Goal: Navigation & Orientation: Find specific page/section

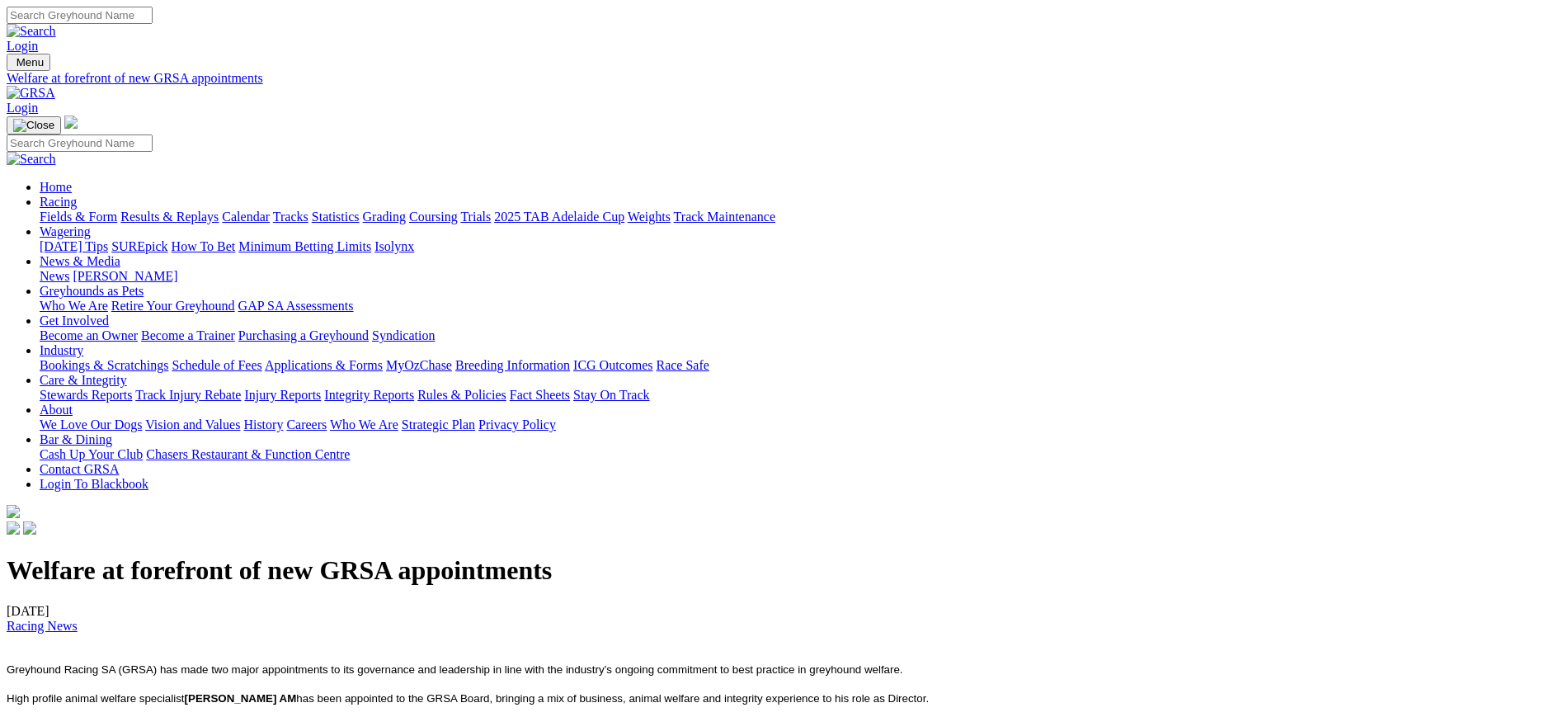
click at [70, 269] on link "News" at bounding box center [55, 276] width 30 height 14
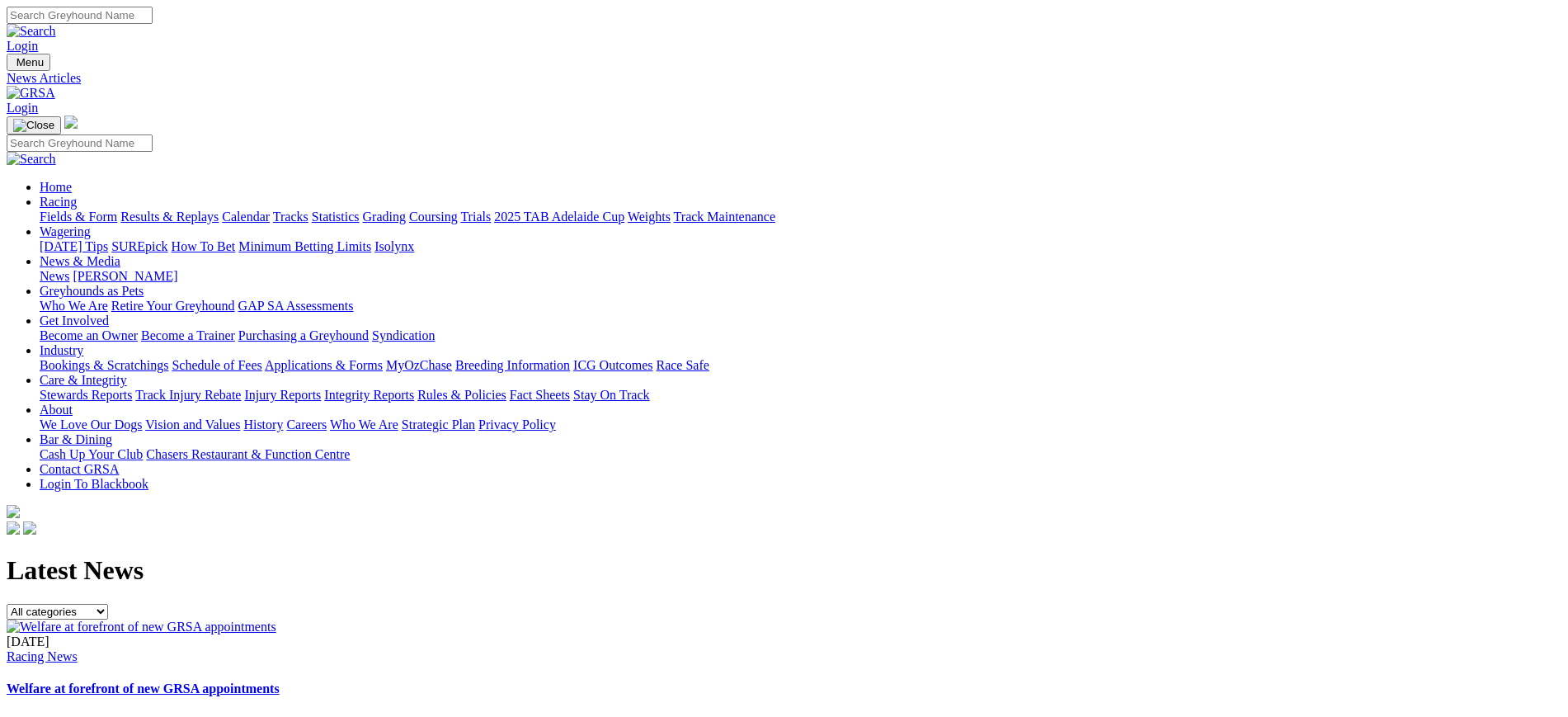
click at [177, 269] on link "[PERSON_NAME]" at bounding box center [125, 276] width 105 height 14
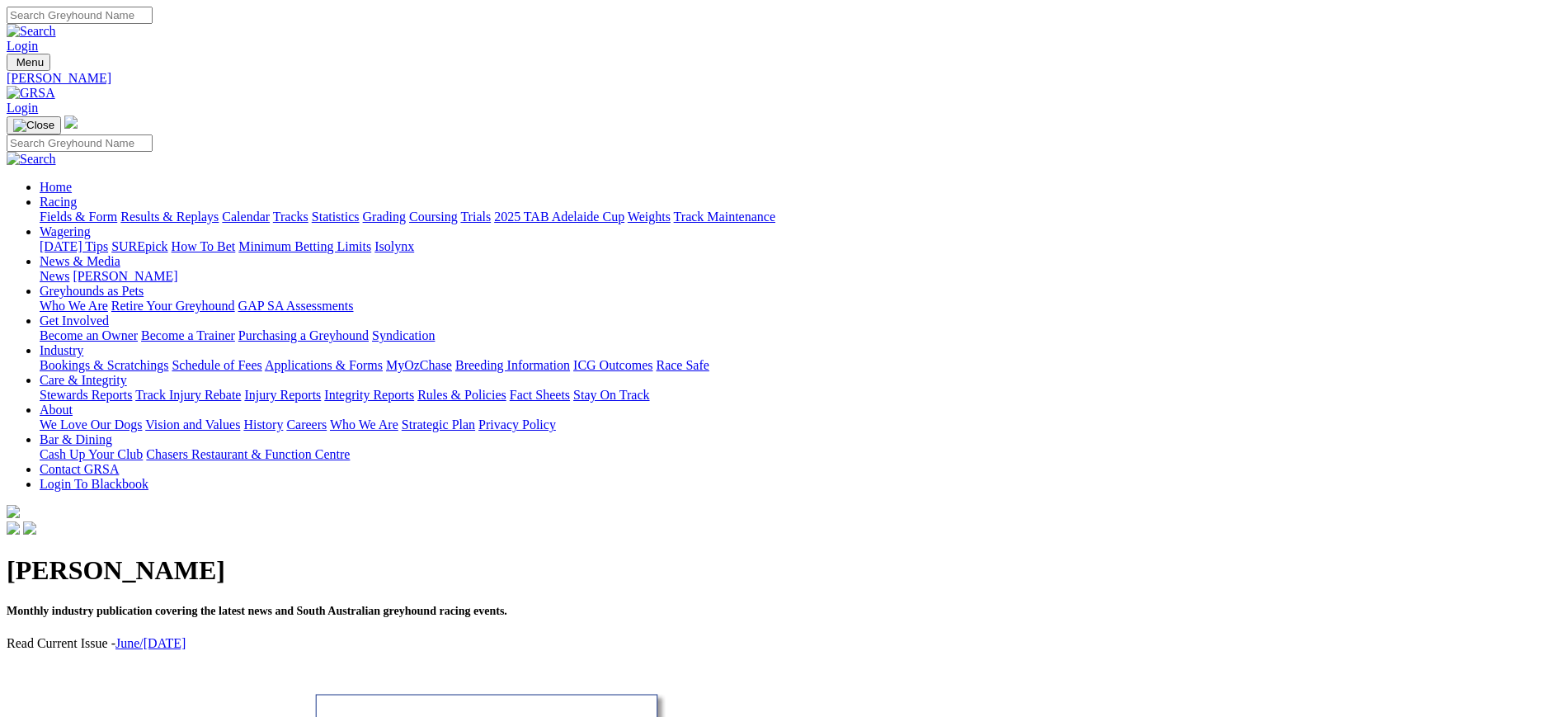
click at [55, 86] on img at bounding box center [31, 94] width 49 height 15
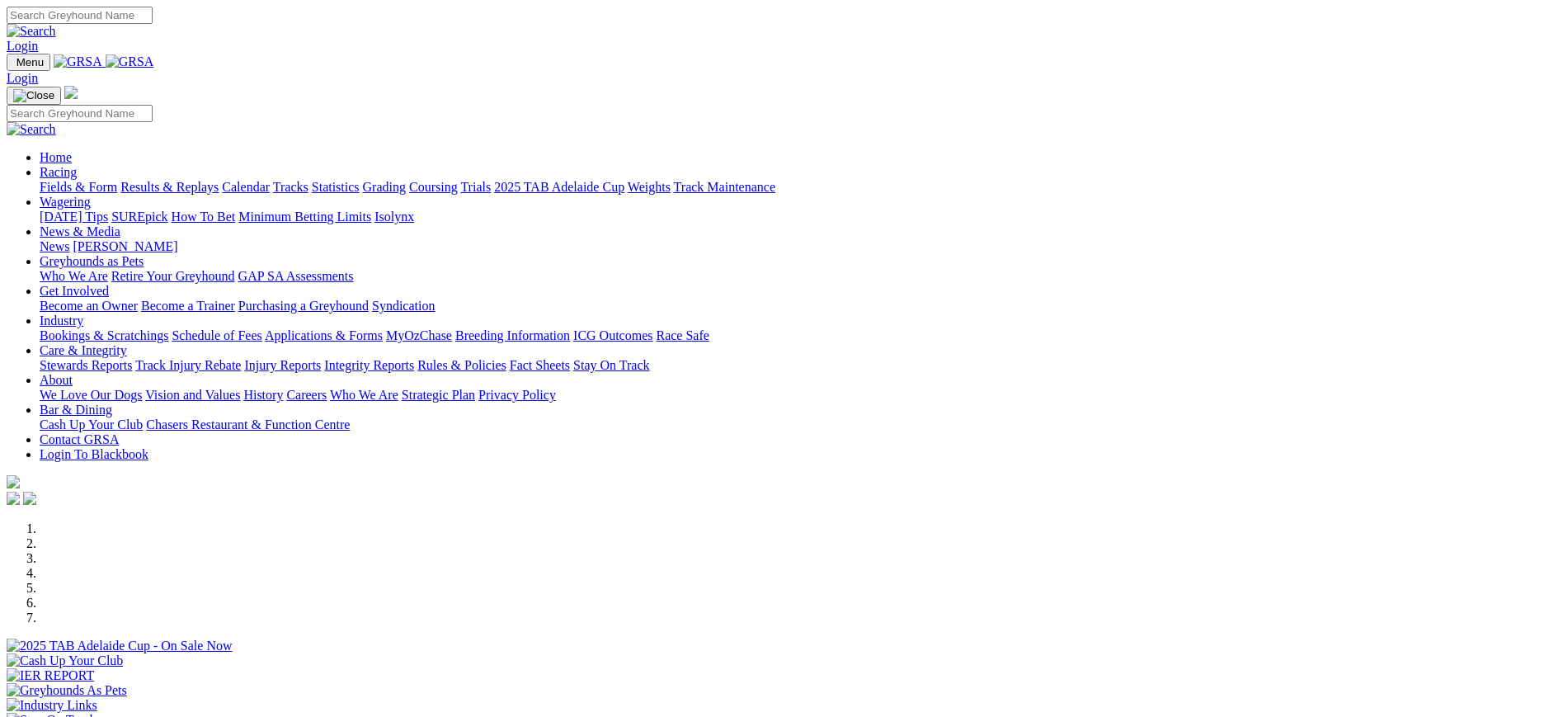
scroll to position [558, 0]
